Goal: Transaction & Acquisition: Purchase product/service

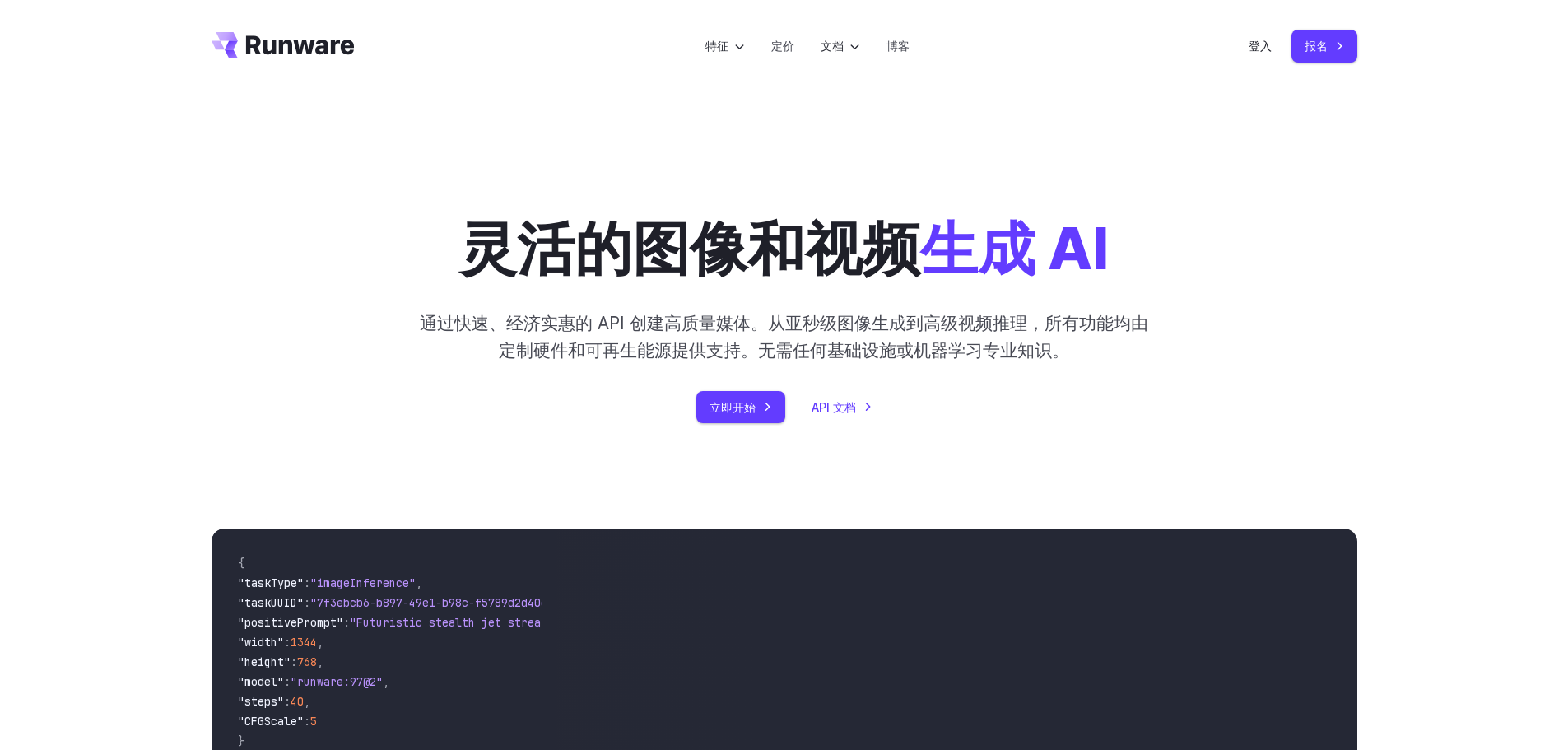
drag, startPoint x: 0, startPoint y: 0, endPoint x: 1190, endPoint y: 87, distance: 1193.2
click at [1190, 87] on header "特征 任务 图像生成 视频生成 Sonic 推理引擎™ 模型 图像模型 视频模型 上传您自己的 工具 去除背景 升级 图像字幕 立即在 Playground …" at bounding box center [784, 46] width 1186 height 92
click at [789, 44] on font "定价" at bounding box center [783, 45] width 23 height 14
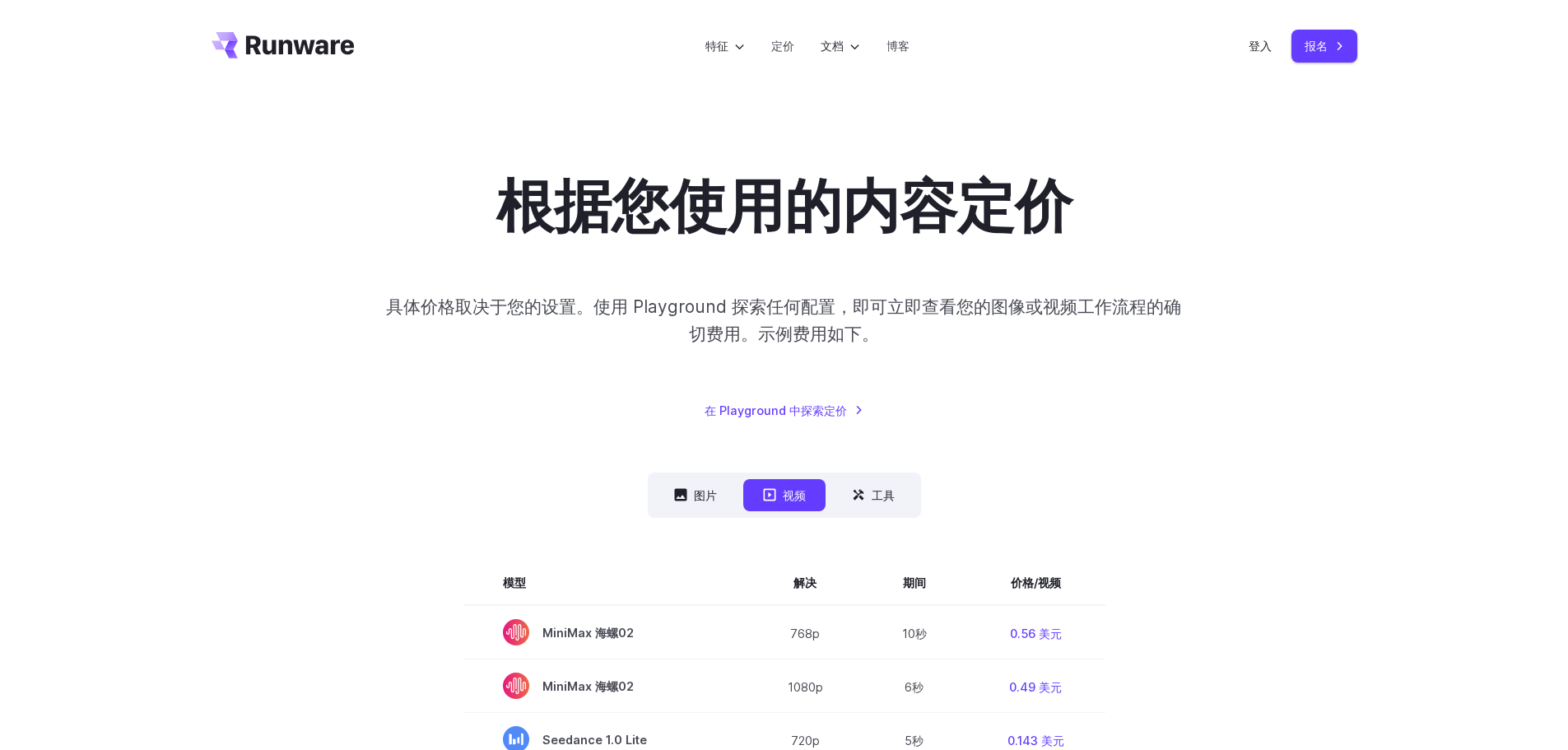
click at [293, 59] on header "特征 任务 图像生成 视频生成 Sonic 推理引擎™ 模型 图像模型 视频模型 上传您自己的 工具 去除背景 升级 图像字幕 立即在 Playground …" at bounding box center [784, 46] width 1186 height 92
click at [1248, 50] on font "登入" at bounding box center [1260, 45] width 23 height 14
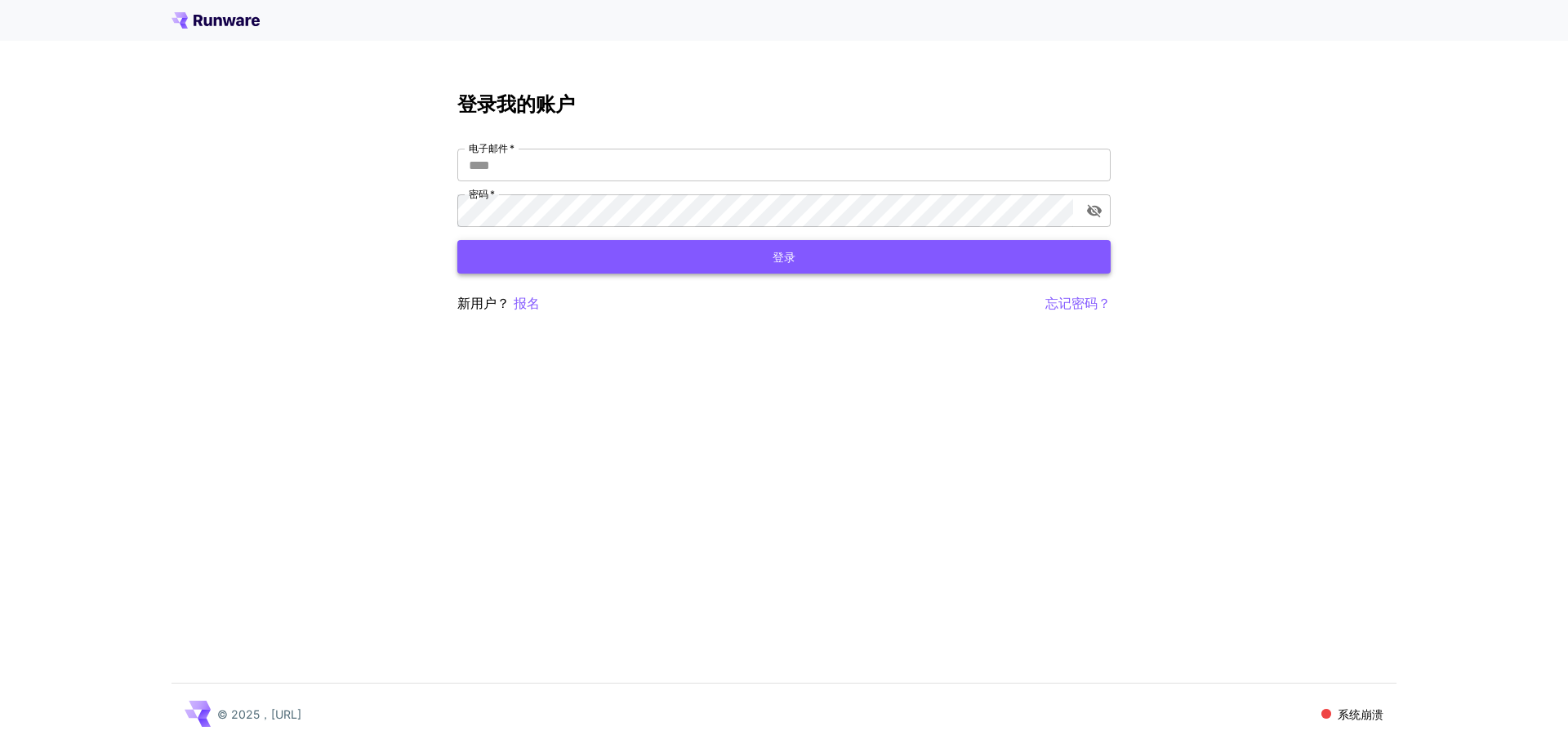
type input "**********"
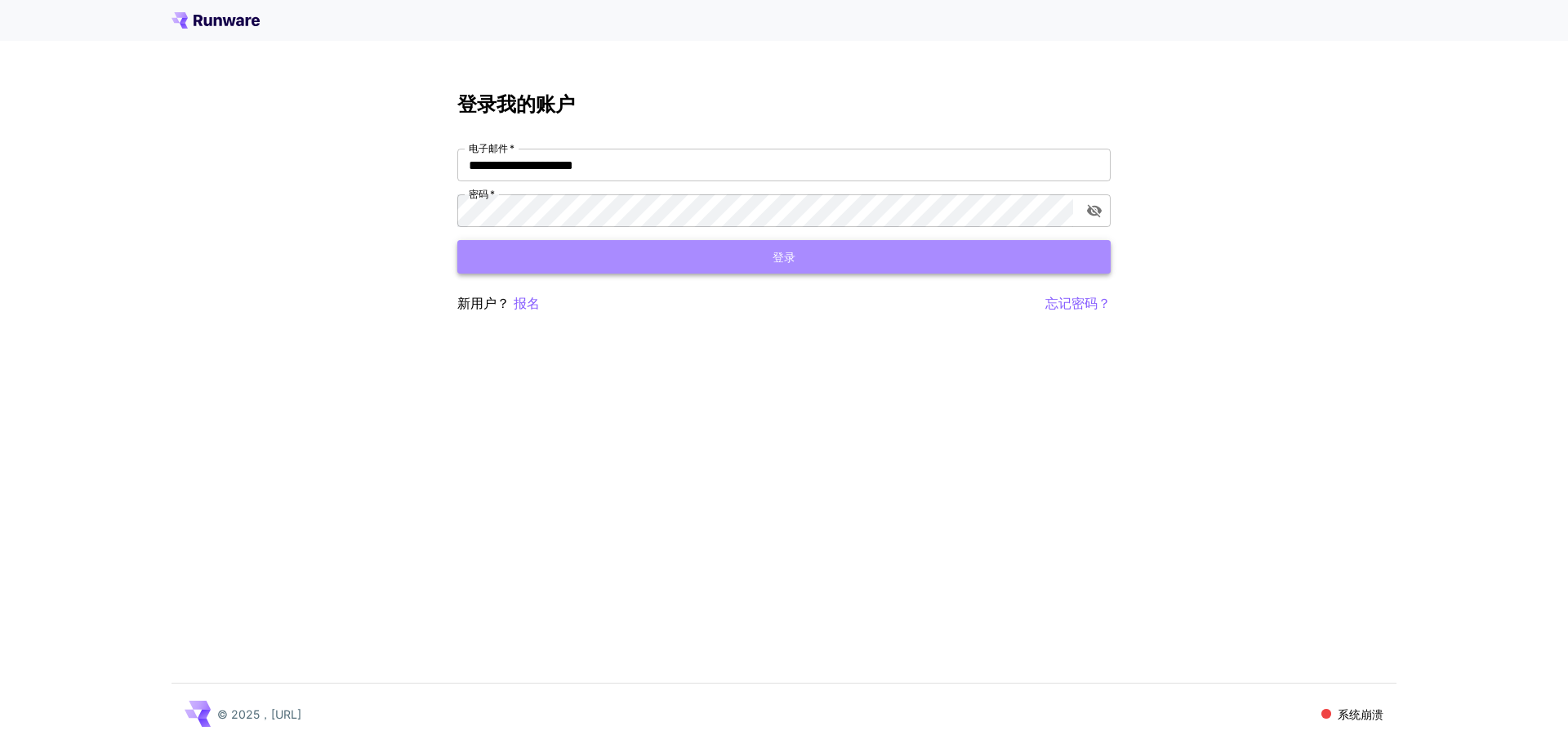
click at [648, 260] on button "登录" at bounding box center [784, 257] width 653 height 34
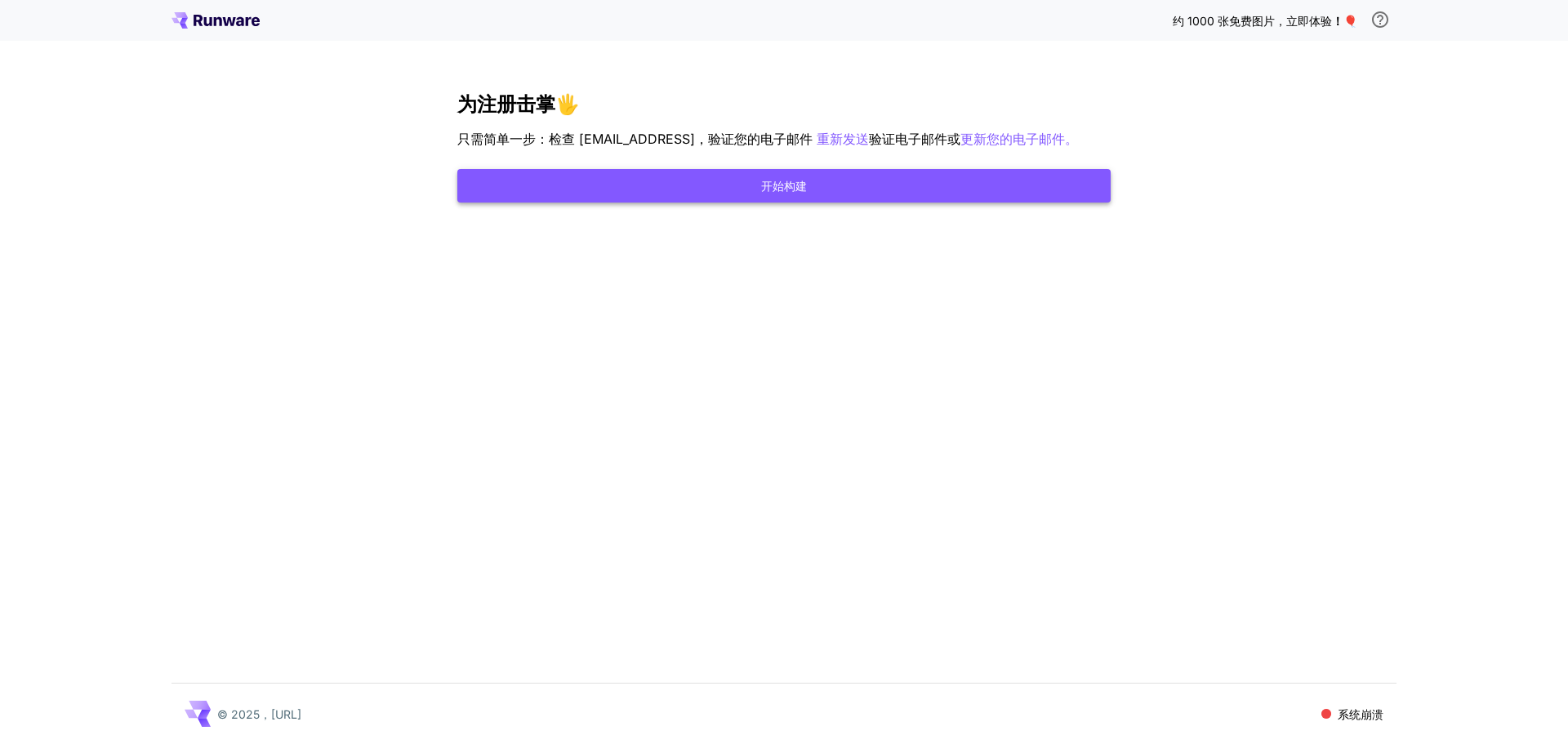
click at [862, 202] on button "开始构建" at bounding box center [784, 186] width 653 height 34
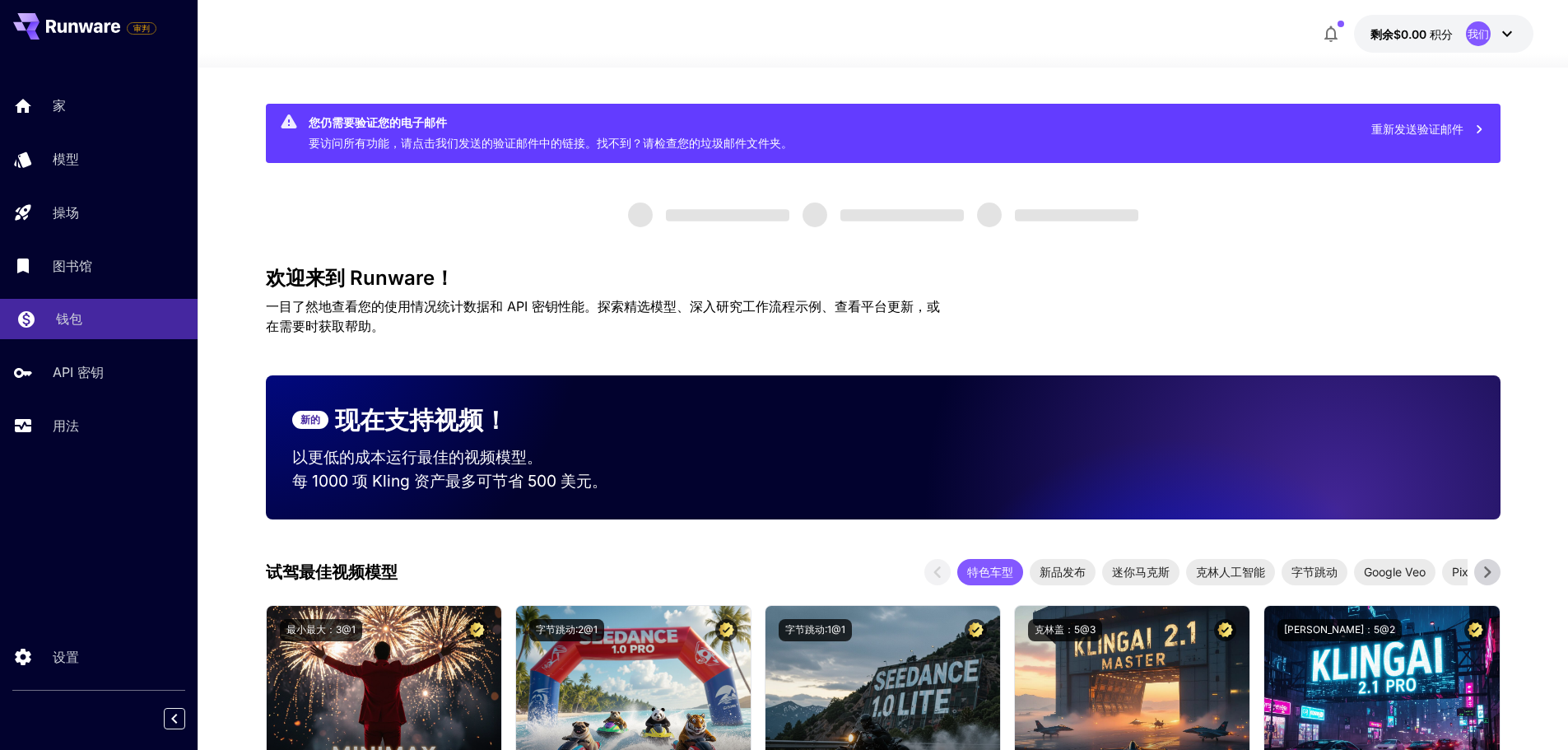
click at [114, 315] on div "钱包" at bounding box center [120, 319] width 129 height 20
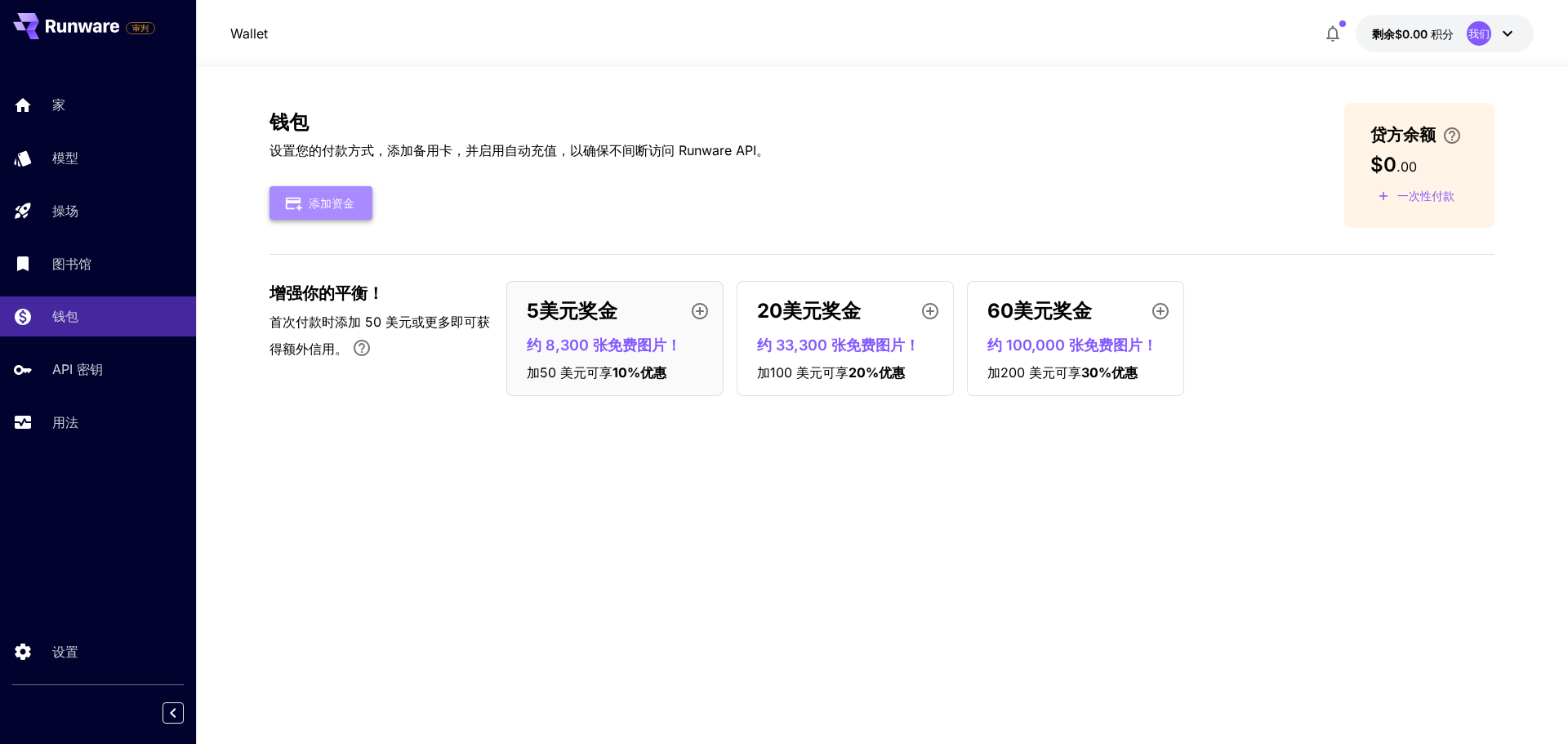
click at [336, 205] on font "添加资金" at bounding box center [331, 203] width 46 height 14
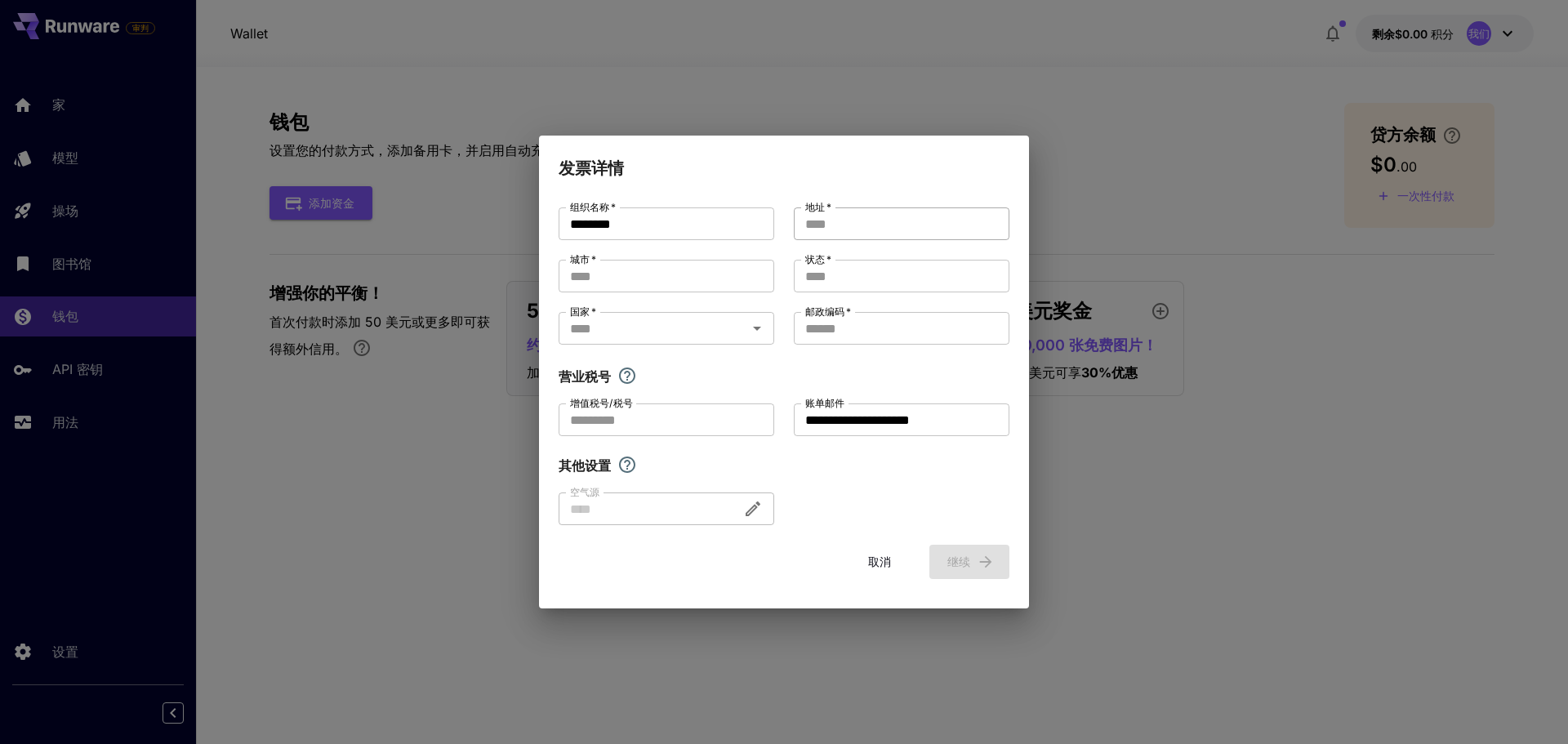
click at [854, 238] on input "地址   *" at bounding box center [902, 224] width 216 height 33
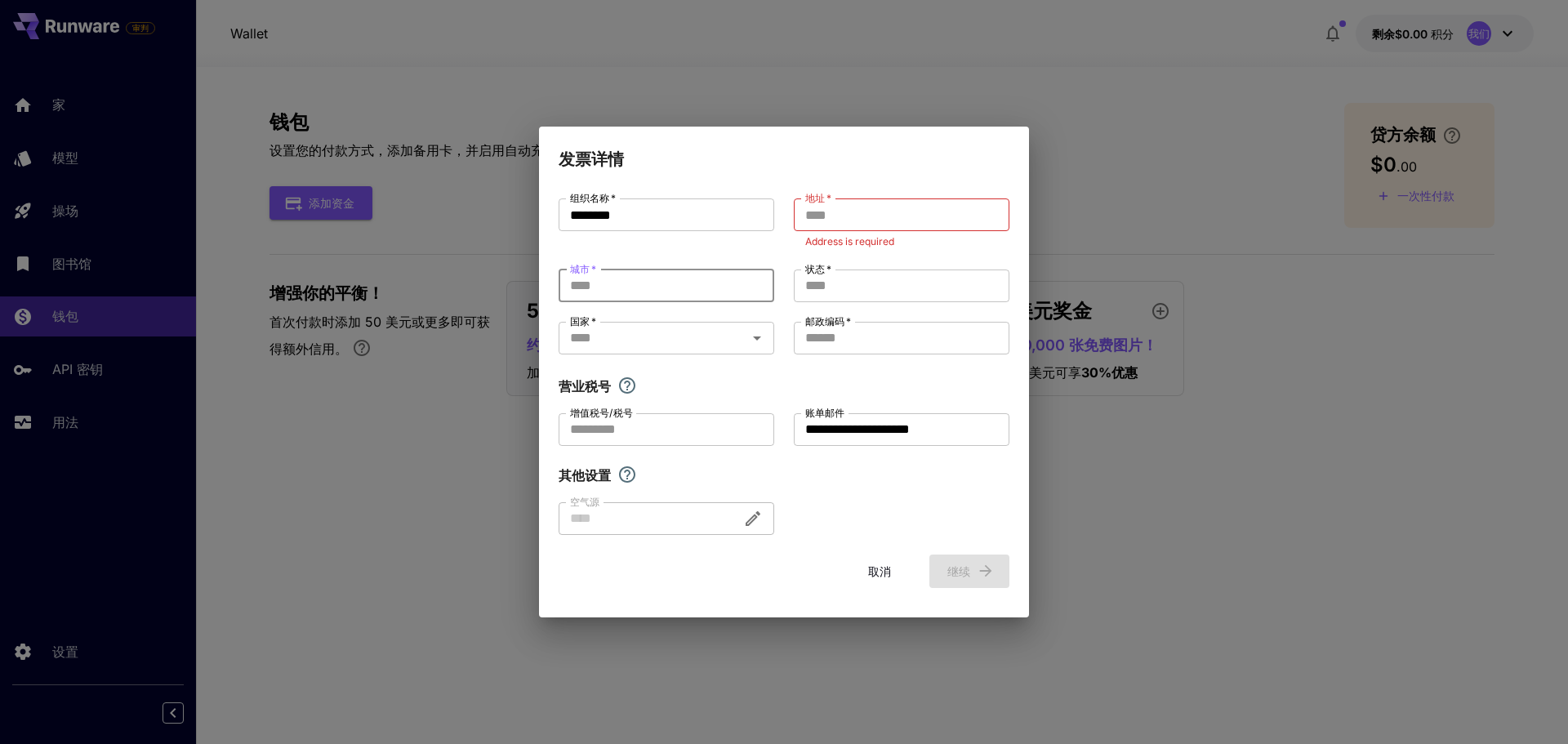
click at [665, 283] on input "城市   *" at bounding box center [667, 286] width 216 height 33
click at [822, 279] on input "状态   *" at bounding box center [902, 286] width 216 height 33
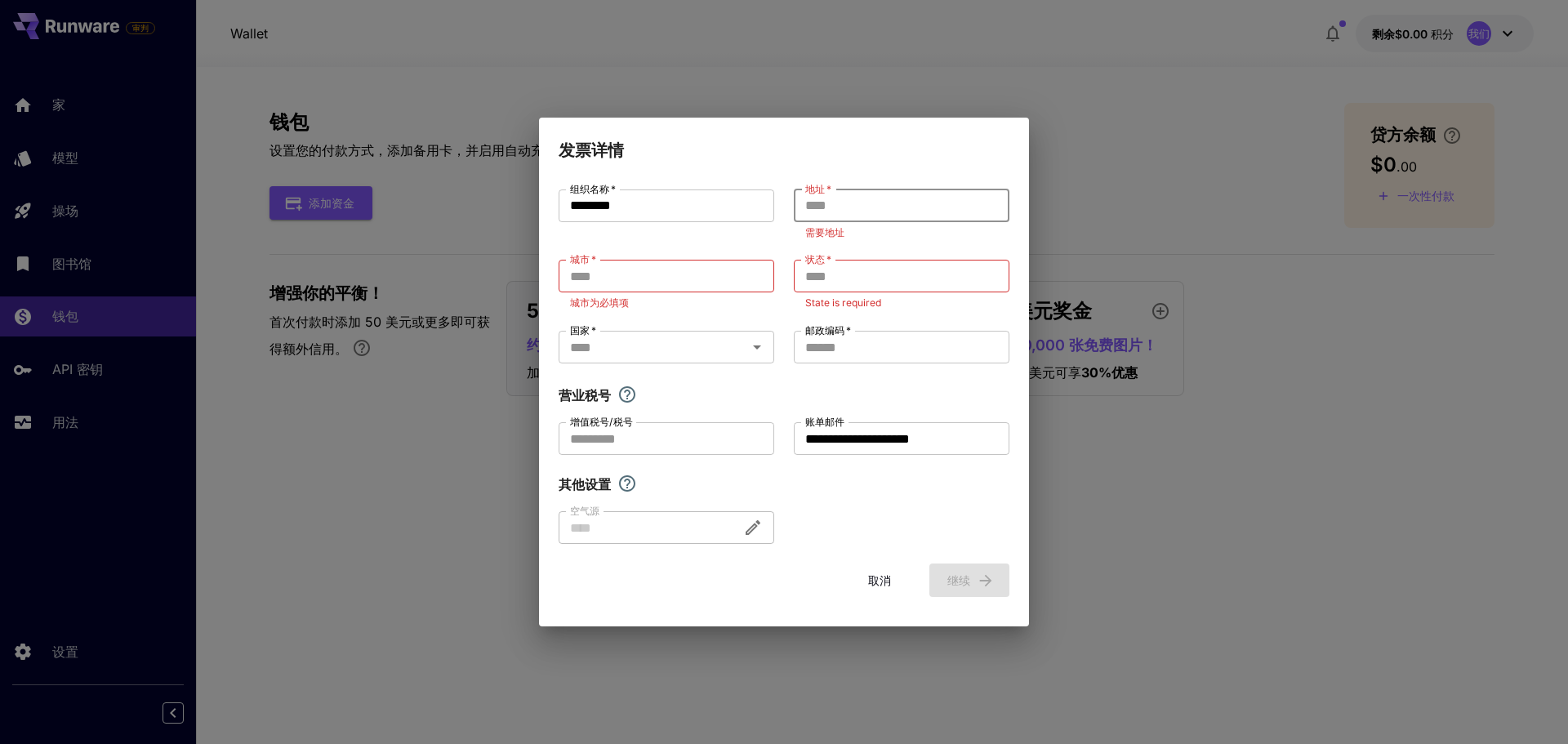
click at [830, 206] on input "地址   *" at bounding box center [902, 206] width 216 height 33
click at [844, 352] on input "邮政编码   *" at bounding box center [902, 347] width 216 height 33
click at [729, 357] on body "审判 家 模型 操场 图书馆 钱包 API 密钥 用法 设置 Wallet 剩余$0.00 积分 我们 钱包 设置您的付款方式，添加备用卡，并启用自动充值，以…" at bounding box center [784, 372] width 1568 height 744
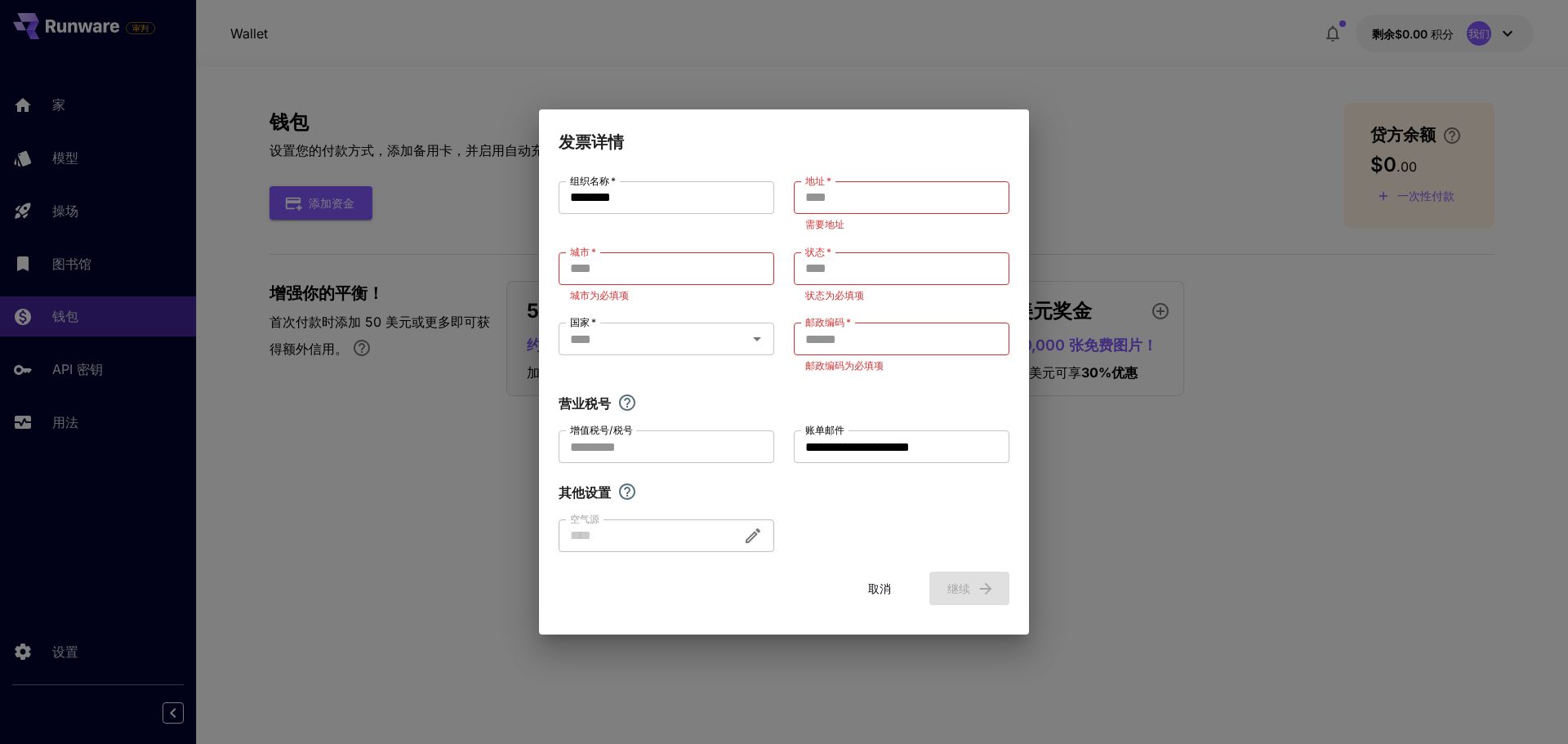
click at [817, 511] on div "**********" at bounding box center [784, 366] width 451 height 371
click at [1133, 489] on div "**********" at bounding box center [784, 372] width 1568 height 744
click at [1118, 70] on div "**********" at bounding box center [784, 372] width 1568 height 744
drag, startPoint x: 901, startPoint y: 582, endPoint x: 884, endPoint y: 591, distance: 19.2
click at [897, 586] on button "取消" at bounding box center [879, 588] width 73 height 34
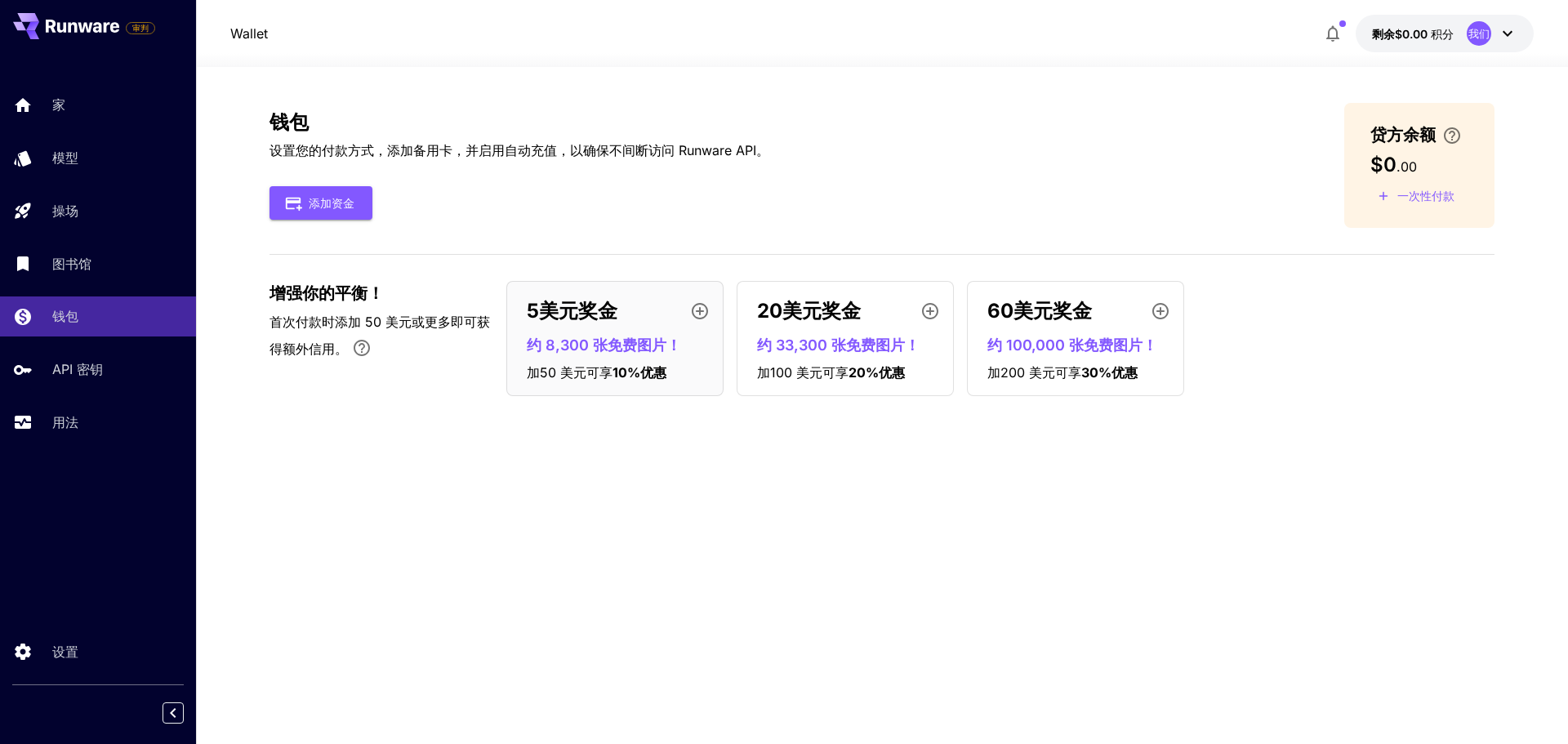
drag, startPoint x: 883, startPoint y: 591, endPoint x: 884, endPoint y: 600, distance: 9.1
click at [883, 592] on font "取消" at bounding box center [879, 588] width 22 height 14
click at [1102, 495] on div "钱包 设置您的付款方式，添加备用卡，并启用自动充值，以确保不间断访问 Runware API。 添加资金 贷方余额 $0 . 00 一次性付款 增强你的[PE…" at bounding box center [882, 405] width 1225 height 606
click at [357, 207] on button "添加资金" at bounding box center [321, 203] width 103 height 34
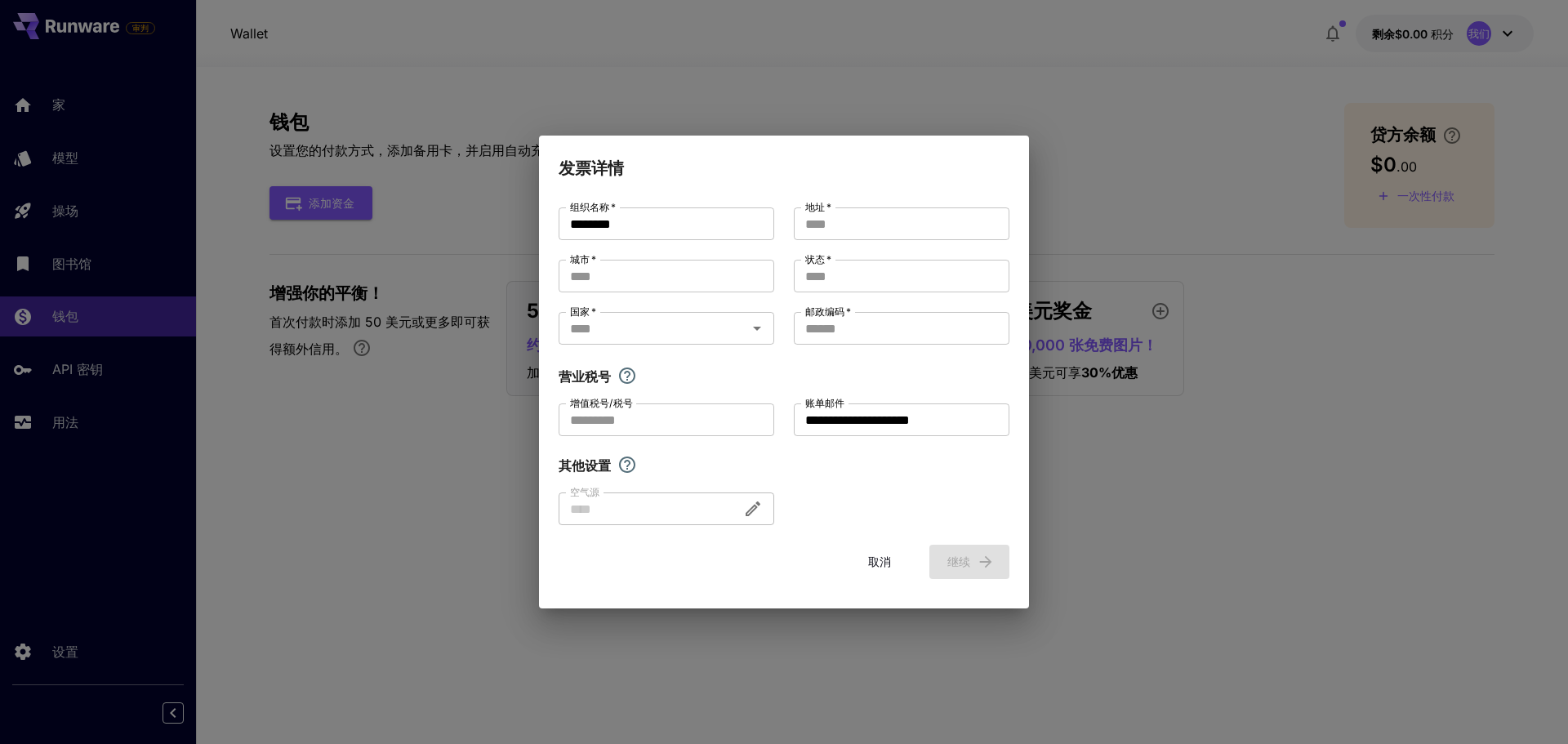
click at [969, 110] on div "**********" at bounding box center [784, 372] width 1568 height 744
click at [877, 563] on font "取消" at bounding box center [879, 562] width 22 height 14
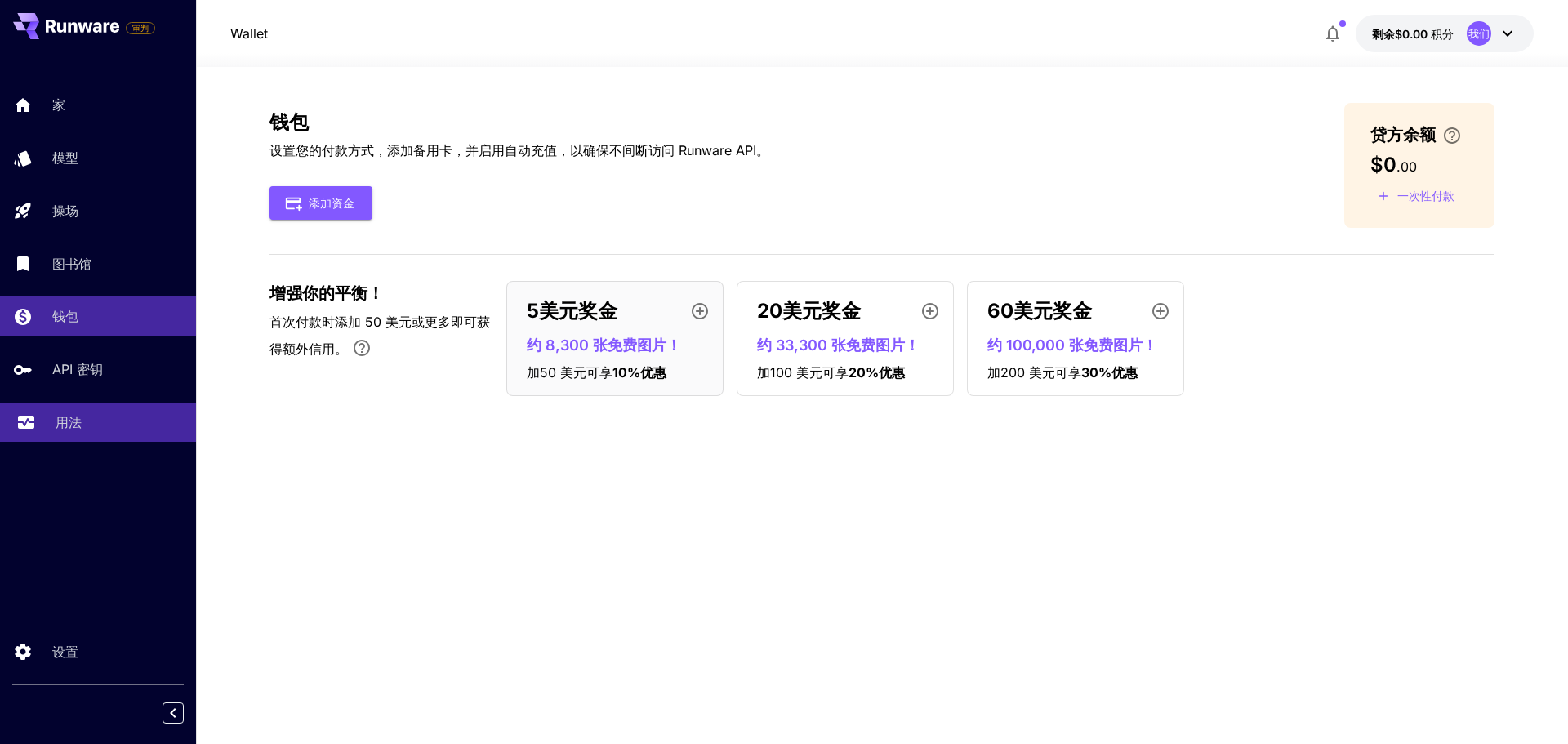
click at [53, 430] on link "用法" at bounding box center [98, 423] width 196 height 40
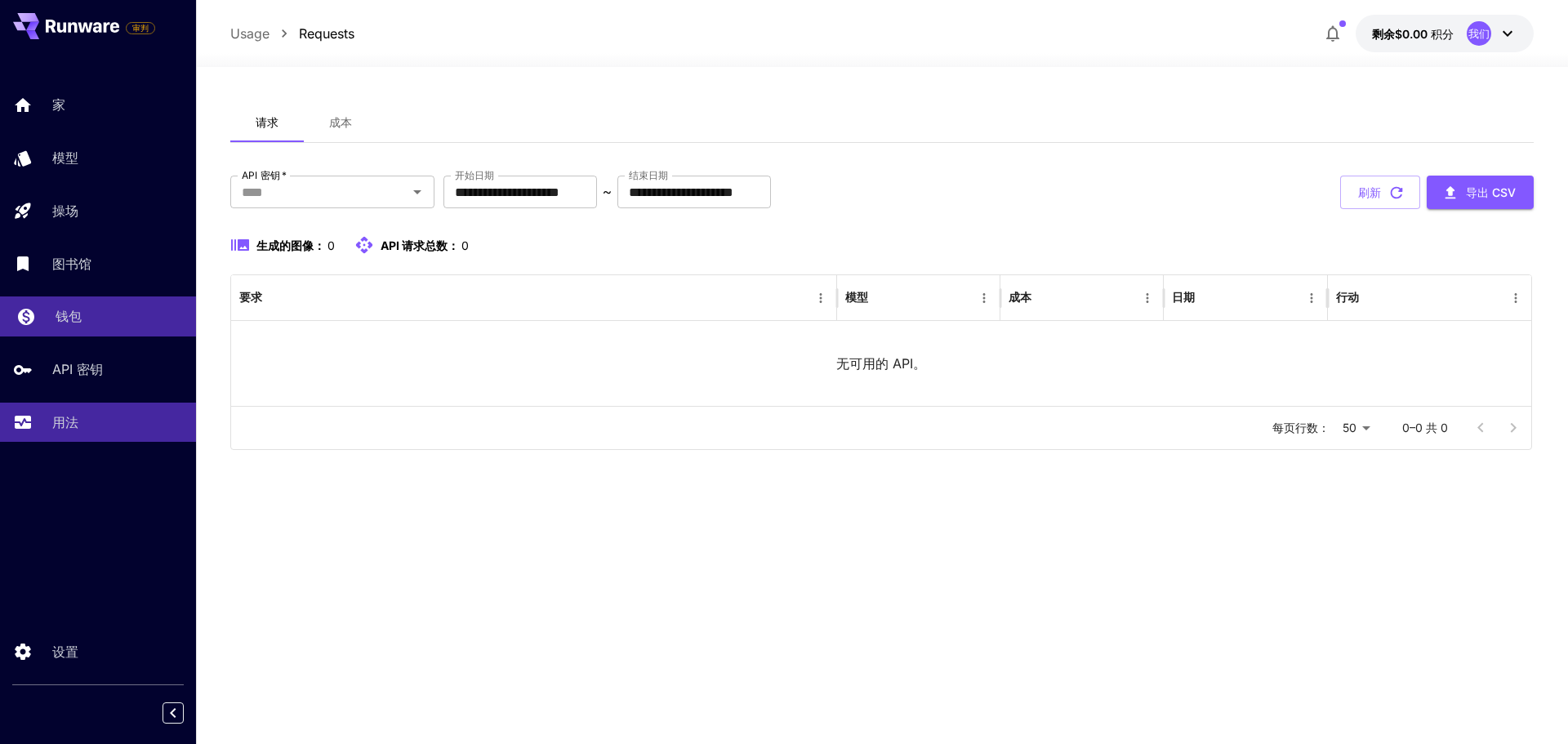
click at [112, 322] on div "钱包" at bounding box center [119, 316] width 128 height 20
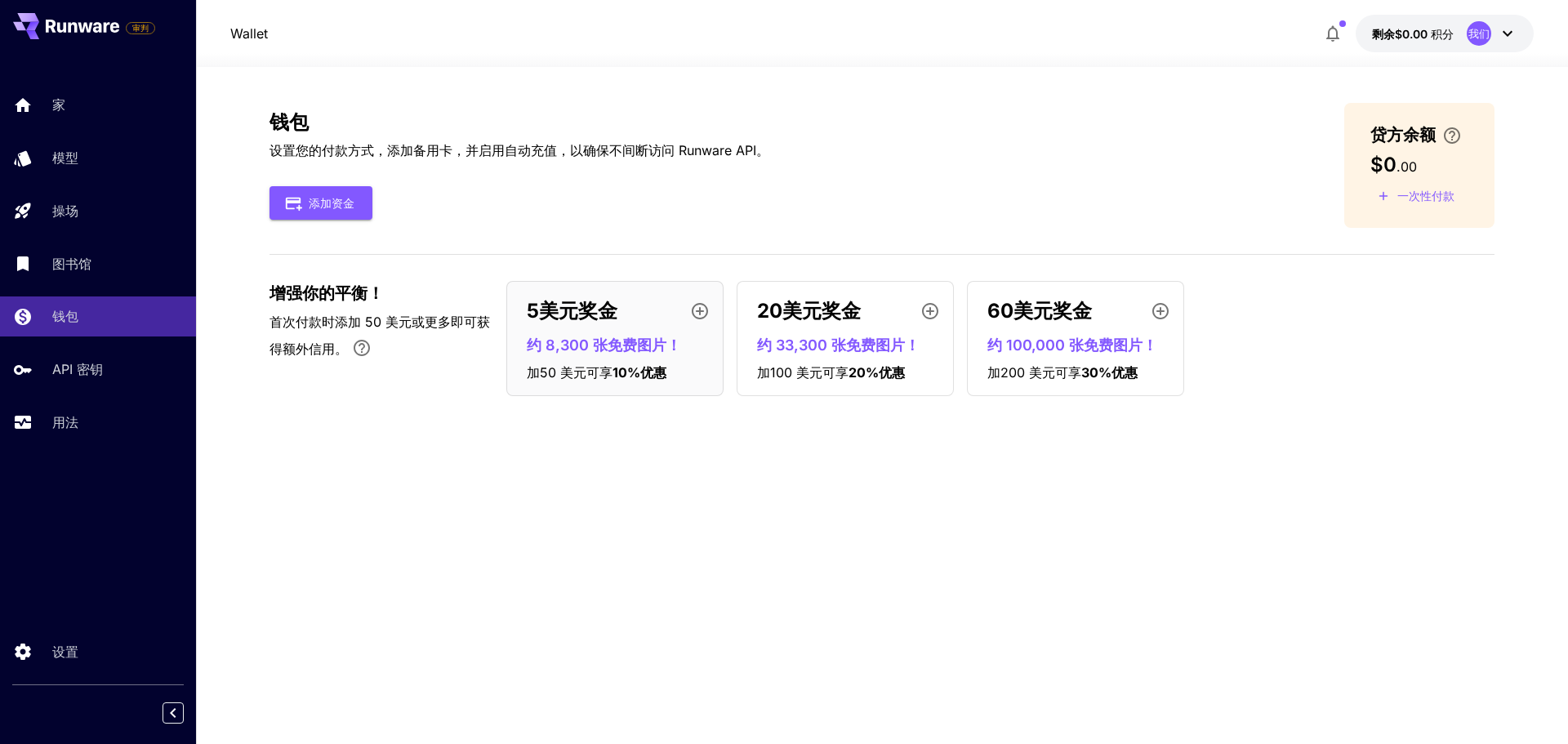
click at [855, 346] on font "约 33,300 张免费图片！" at bounding box center [839, 346] width 162 height 17
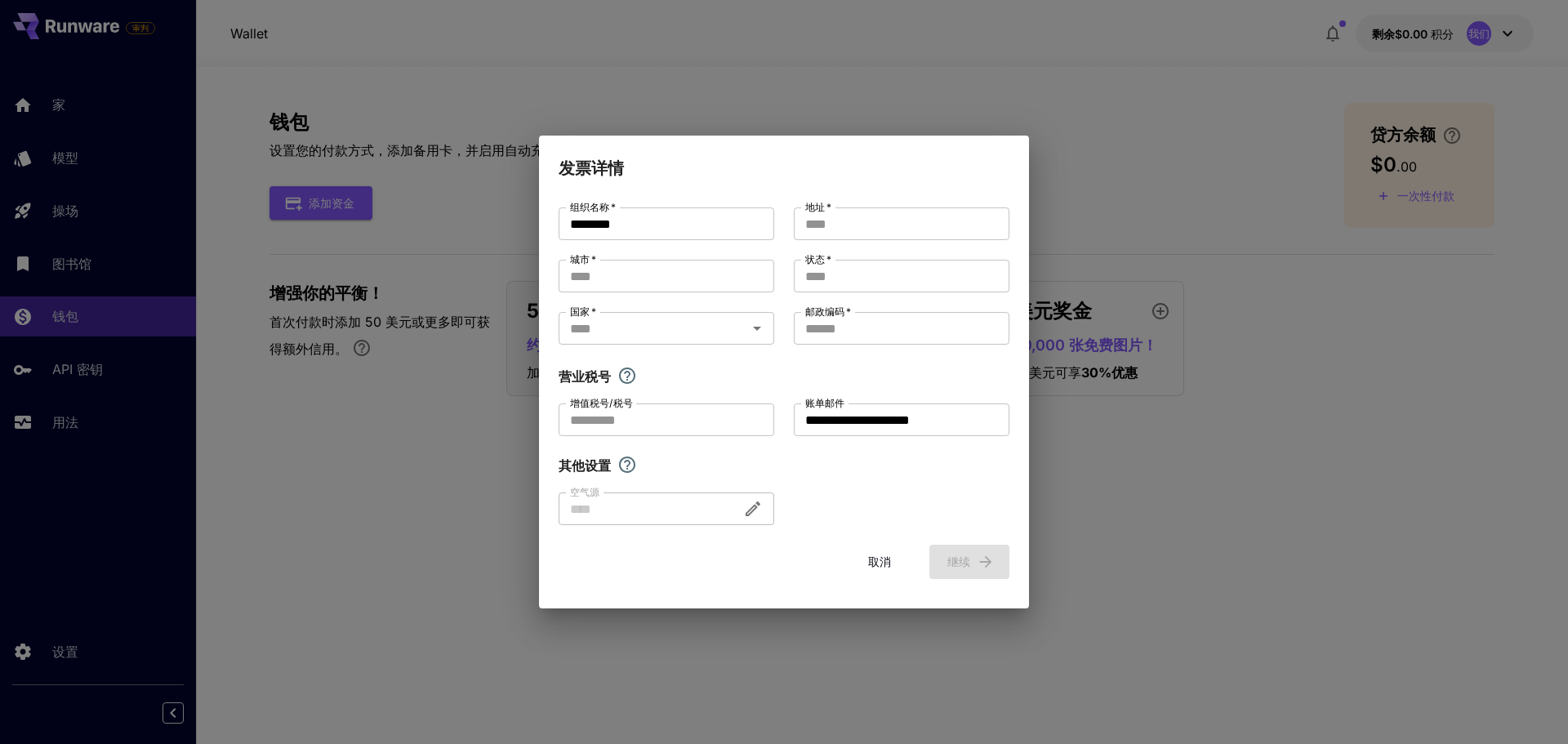
click at [1095, 464] on div "**********" at bounding box center [784, 372] width 1568 height 744
click at [886, 564] on font "取消" at bounding box center [879, 562] width 22 height 14
